Goal: Information Seeking & Learning: Understand process/instructions

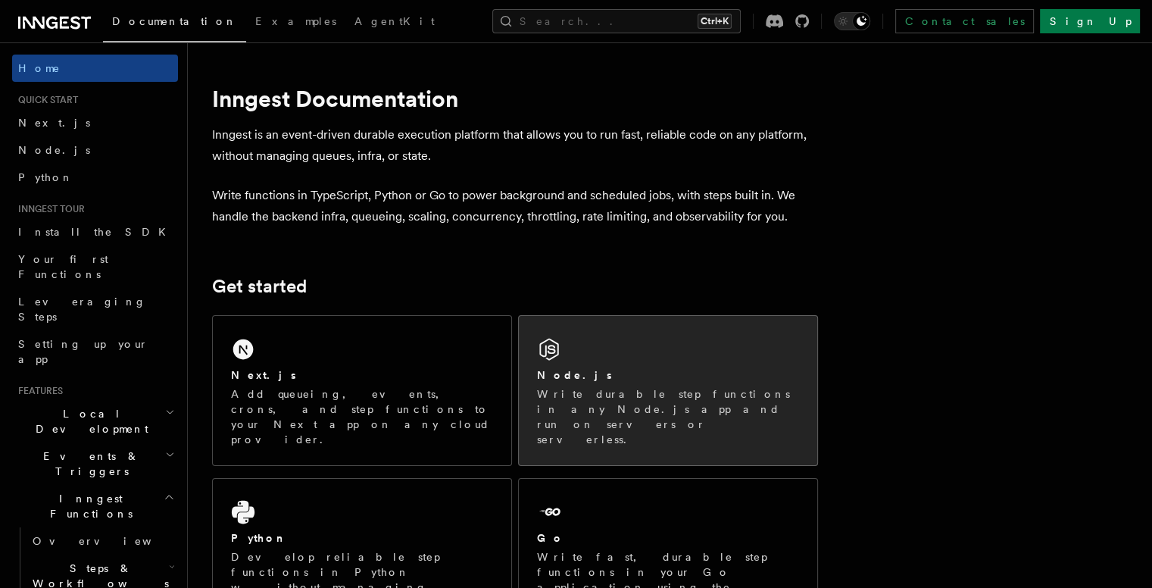
click at [660, 348] on div "Node.js Write durable step functions in any Node.js app and run on servers or s…" at bounding box center [668, 390] width 298 height 149
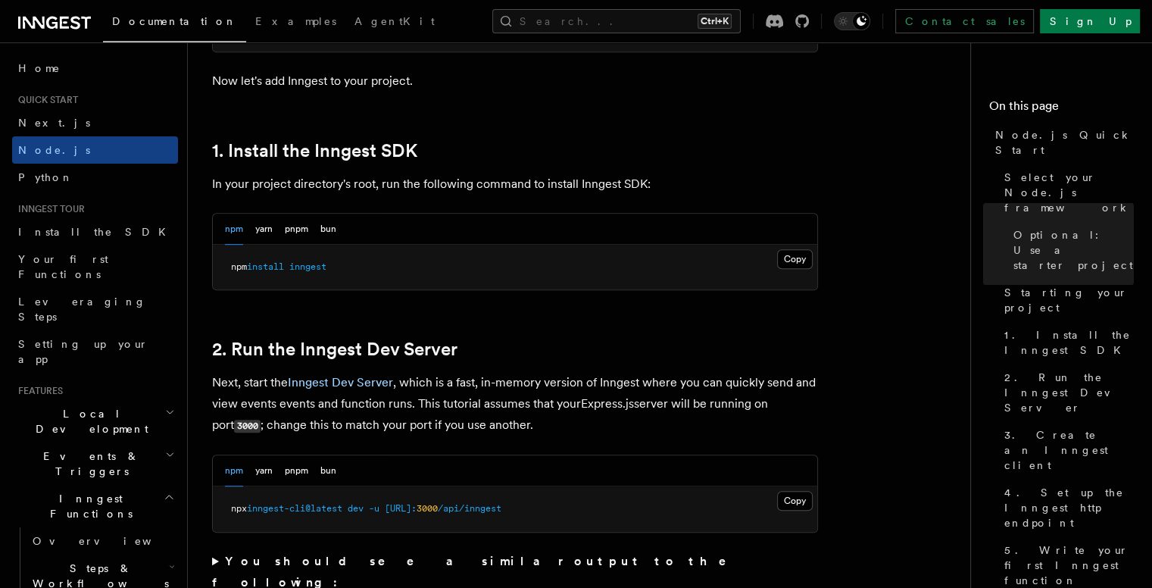
scroll to position [909, 0]
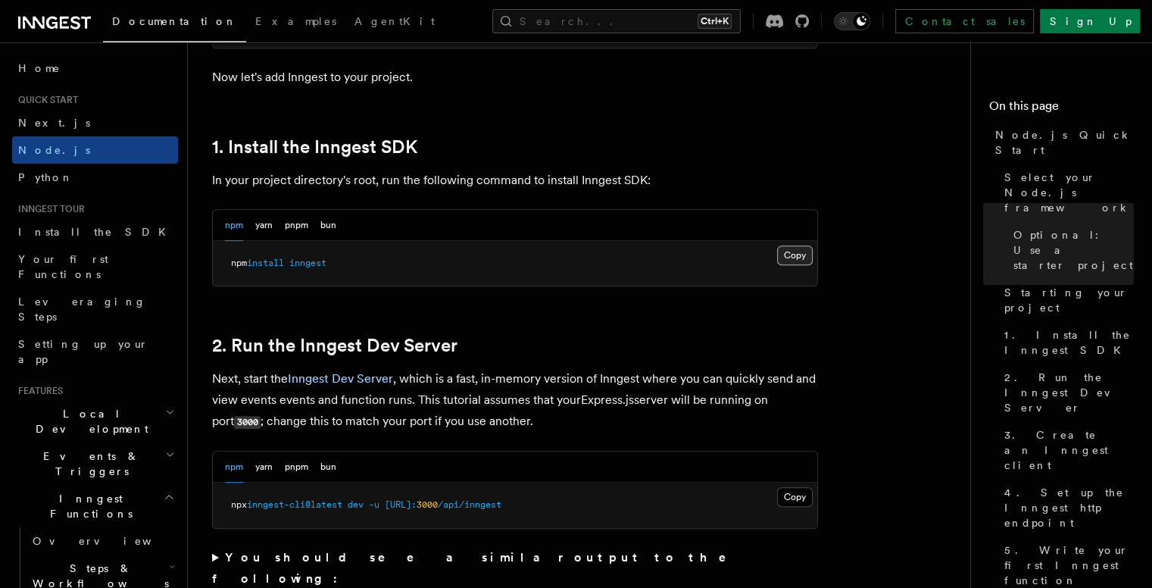
click at [803, 254] on button "Copy Copied" at bounding box center [795, 255] width 36 height 20
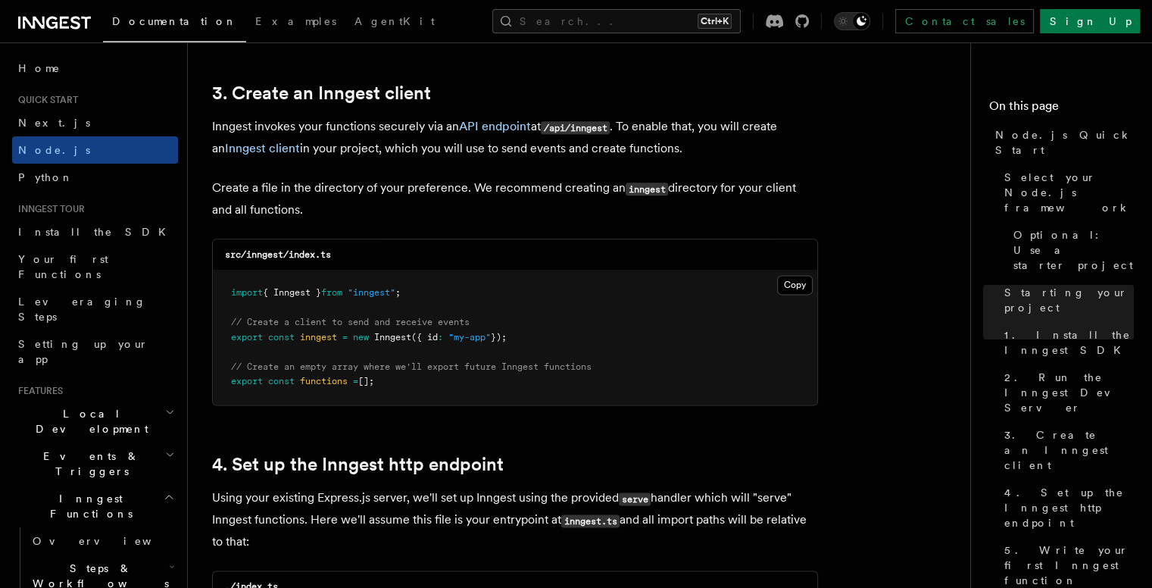
scroll to position [1893, 0]
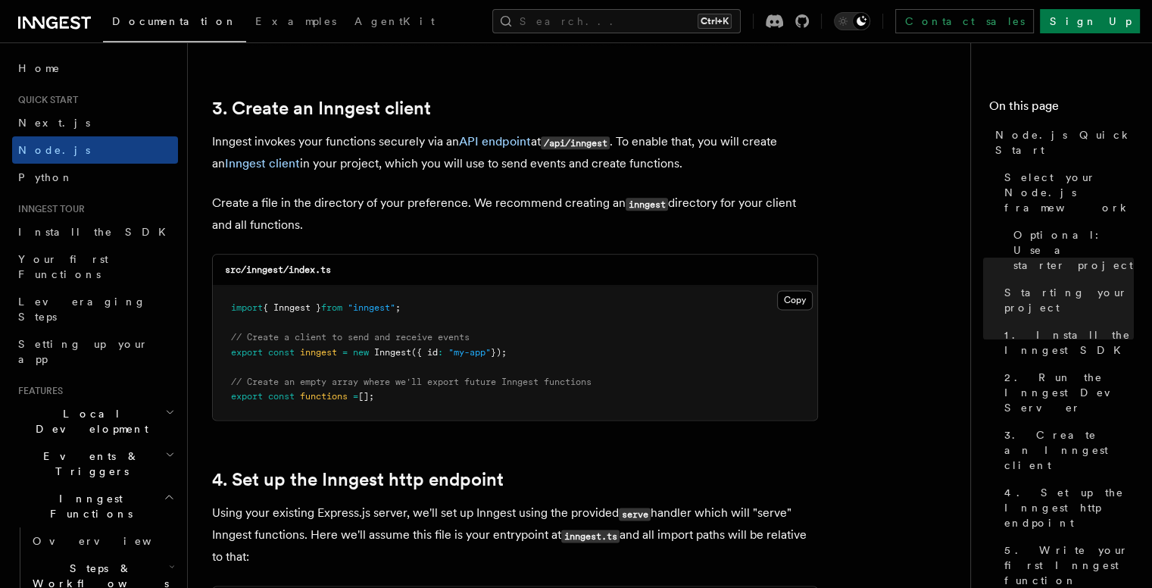
drag, startPoint x: 532, startPoint y: 352, endPoint x: 222, endPoint y: 307, distance: 313.7
click at [222, 307] on pre "import { Inngest } from "inngest" ; // Create a client to send and receive even…" at bounding box center [515, 352] width 604 height 134
copy code "import { Inngest } from "inngest" ; // Create a client to send and receive even…"
click at [579, 301] on pre "import { Inngest } from "inngest" ; // Create a client to send and receive even…" at bounding box center [515, 352] width 604 height 134
